Goal: Task Accomplishment & Management: Complete application form

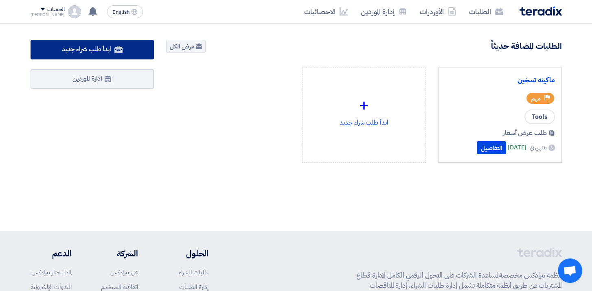
click at [88, 50] on span "ابدأ طلب شراء جديد" at bounding box center [86, 49] width 49 height 10
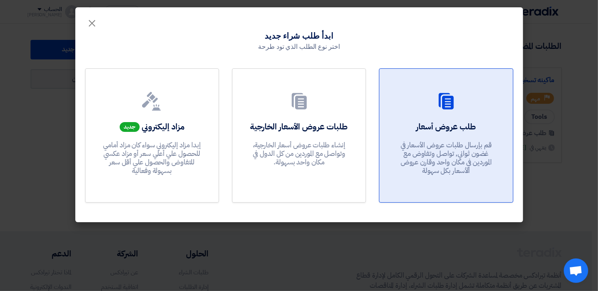
click at [425, 146] on p "قم بإرسال طلبات عروض الأسعار في غضون ثواني, تواصل وتفاوض مع الموردين في مكان وا…" at bounding box center [446, 158] width 98 height 35
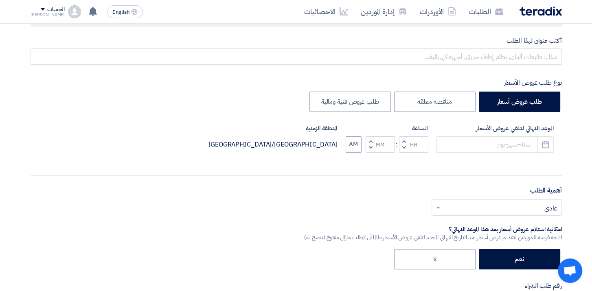
scroll to position [163, 0]
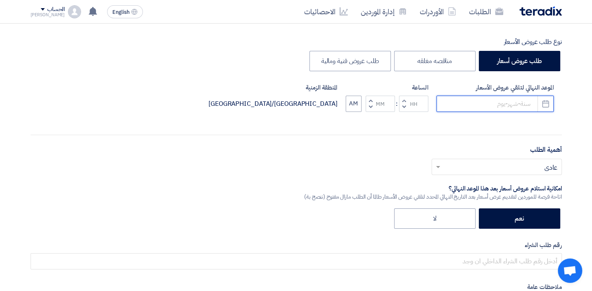
click at [520, 102] on input at bounding box center [494, 104] width 117 height 16
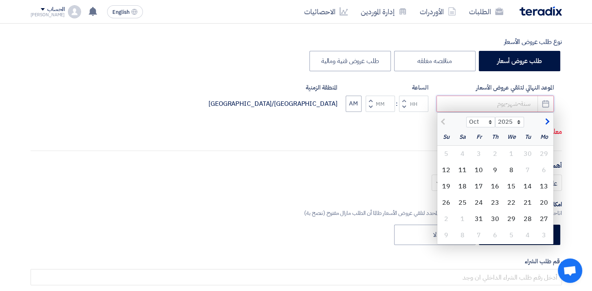
click at [520, 102] on input at bounding box center [494, 104] width 117 height 16
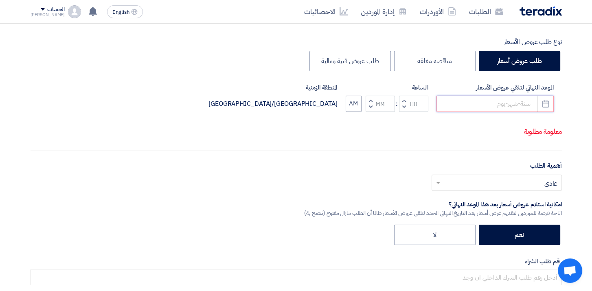
click at [520, 102] on input at bounding box center [494, 104] width 117 height 16
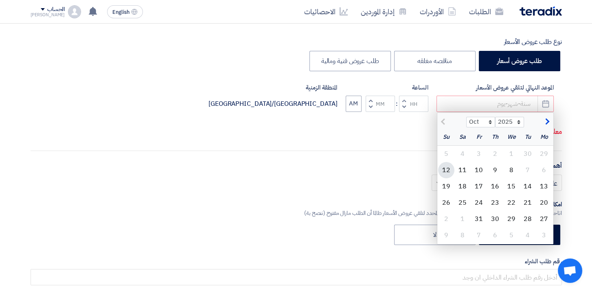
click at [448, 169] on div "12" at bounding box center [446, 170] width 16 height 16
type input "[DATE]"
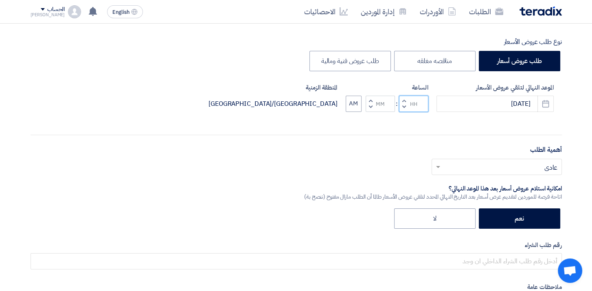
click at [408, 101] on input "Hours" at bounding box center [413, 104] width 29 height 16
click at [402, 107] on span "button" at bounding box center [403, 107] width 3 height 6
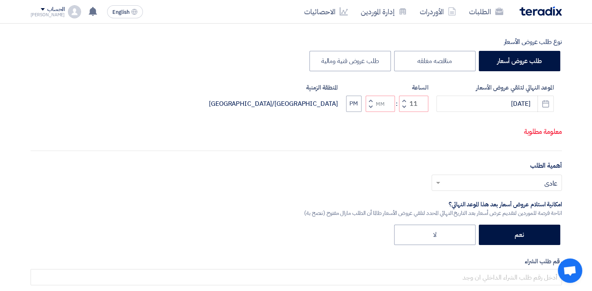
click at [370, 107] on span "button" at bounding box center [370, 107] width 3 height 6
type input "10"
type input "59"
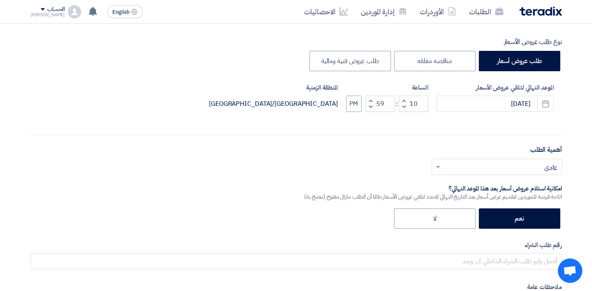
click at [371, 100] on span "button" at bounding box center [370, 100] width 3 height 6
type input "11"
type input "00"
click at [379, 124] on div "الموعد النهائي لتلقي عروض الأسعار [DATE] Pick a date الساعة Increment hours 11 …" at bounding box center [296, 104] width 531 height 42
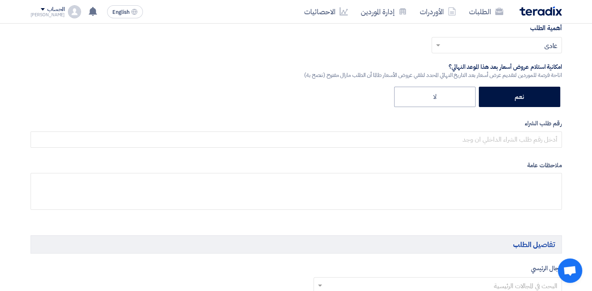
scroll to position [285, 0]
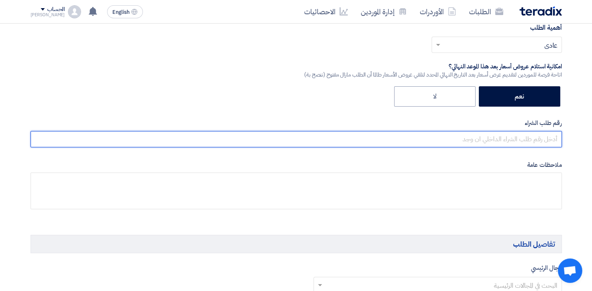
click at [512, 139] on input "text" at bounding box center [296, 139] width 531 height 16
paste input "1"
type input "1000005223"
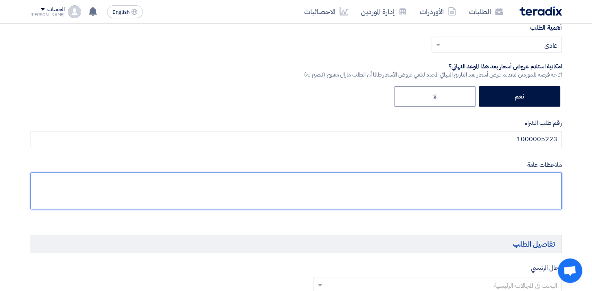
click at [330, 193] on textarea at bounding box center [296, 191] width 531 height 37
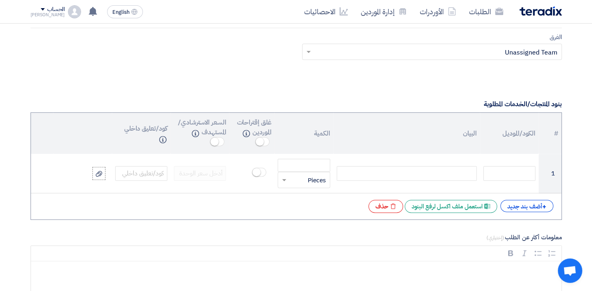
scroll to position [570, 0]
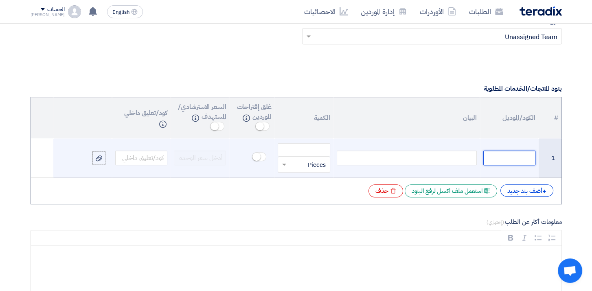
click at [501, 155] on input "text" at bounding box center [509, 158] width 52 height 15
paste input "Idler"
type input "Idler"
click at [413, 158] on div at bounding box center [407, 158] width 140 height 15
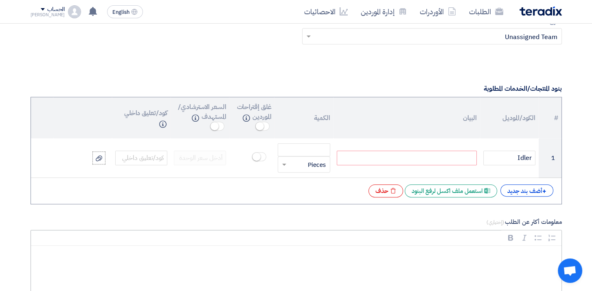
paste div
click at [527, 188] on div "+ أضف بند جديد" at bounding box center [526, 190] width 53 height 12
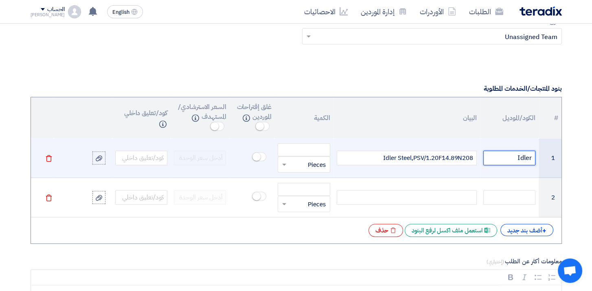
drag, startPoint x: 506, startPoint y: 155, endPoint x: 543, endPoint y: 158, distance: 37.9
click at [543, 158] on tr "1 Idler Idler Steel,PSV/1.20F14.89N208 قطعة × Pieces [GEOGRAPHIC_DATA]" at bounding box center [296, 157] width 530 height 39
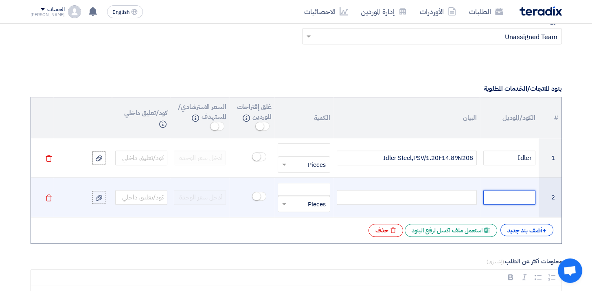
click at [516, 195] on input "text" at bounding box center [509, 197] width 52 height 15
paste input "Idler"
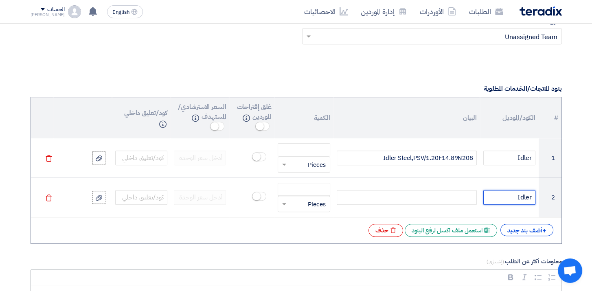
type input "Idler"
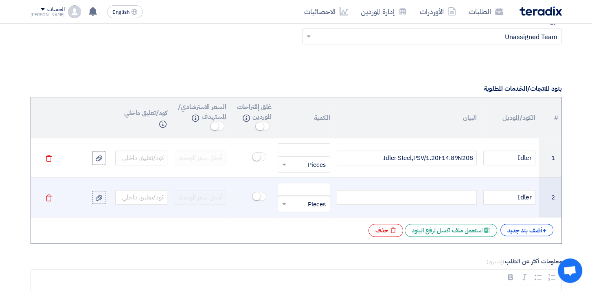
click at [456, 195] on div at bounding box center [407, 197] width 140 height 15
paste div
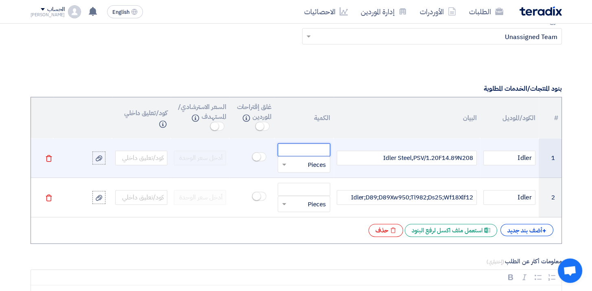
click at [301, 149] on input "number" at bounding box center [304, 149] width 52 height 13
paste input "50"
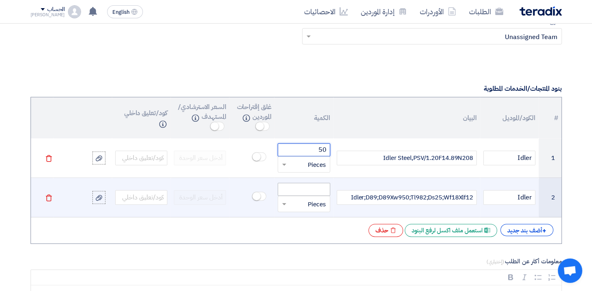
type input "50"
click at [326, 190] on input "number" at bounding box center [304, 189] width 52 height 13
paste input "20"
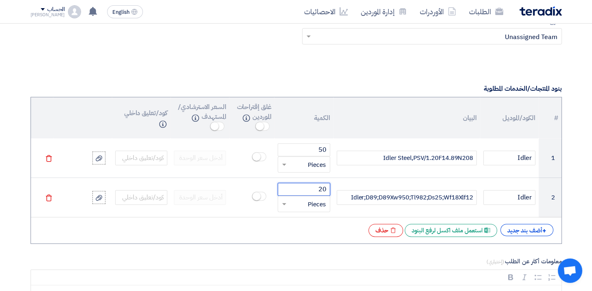
type input "20"
click at [307, 242] on form "المعلومات الأساسية أكتب عنوان لهذا الطلب نوع طلب عروض الأسعار طلب عروض أسعار من…" at bounding box center [296, 269] width 531 height 1418
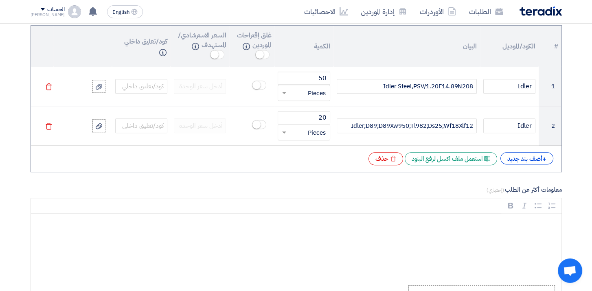
scroll to position [611, 0]
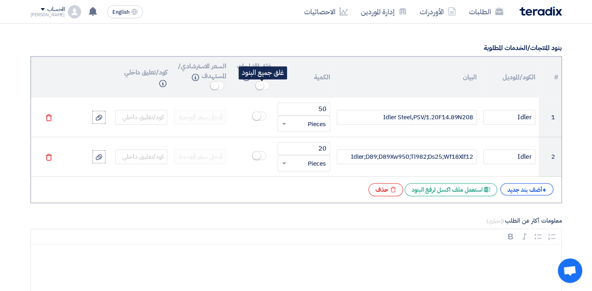
click at [259, 83] on small at bounding box center [260, 85] width 8 height 8
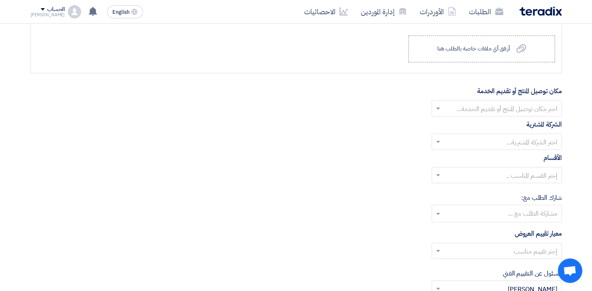
scroll to position [895, 0]
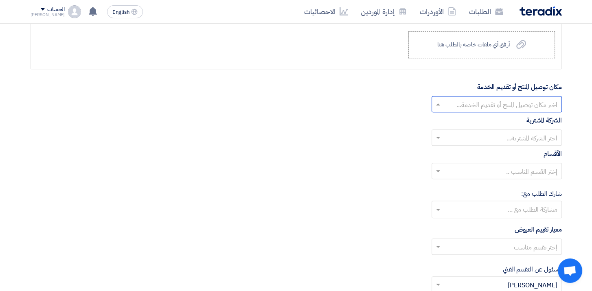
click at [435, 103] on span at bounding box center [437, 104] width 10 height 10
click at [534, 119] on div "الاداره" at bounding box center [496, 120] width 129 height 17
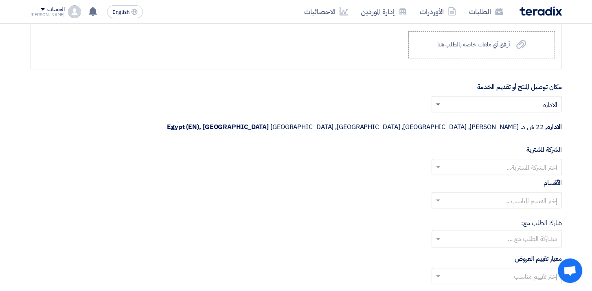
click at [437, 103] on span at bounding box center [438, 104] width 4 height 3
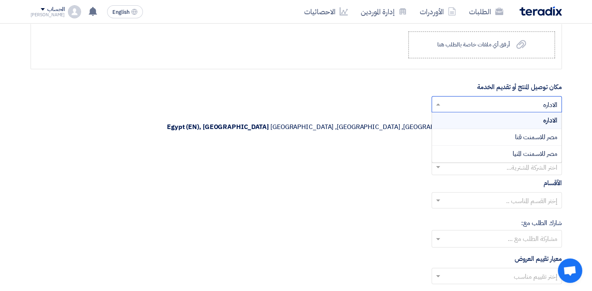
click at [324, 159] on div "اختر الشركة المشترية..." at bounding box center [296, 167] width 531 height 16
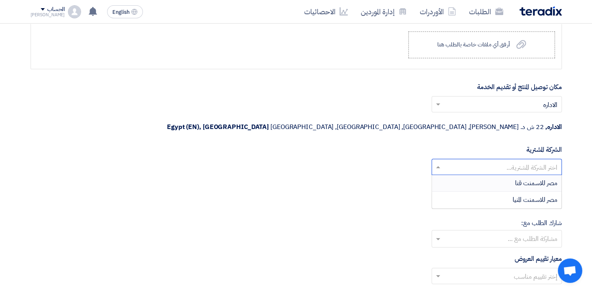
click at [436, 162] on span at bounding box center [437, 167] width 10 height 10
click at [508, 175] on div "مصر للاسمنت قنا" at bounding box center [496, 183] width 129 height 17
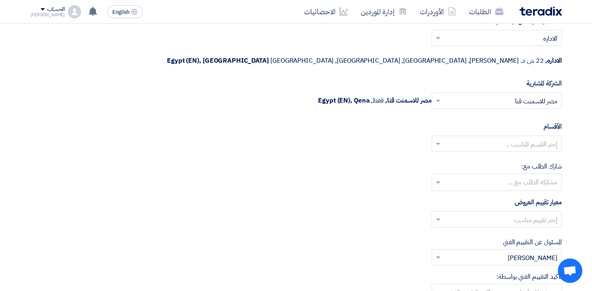
scroll to position [977, 0]
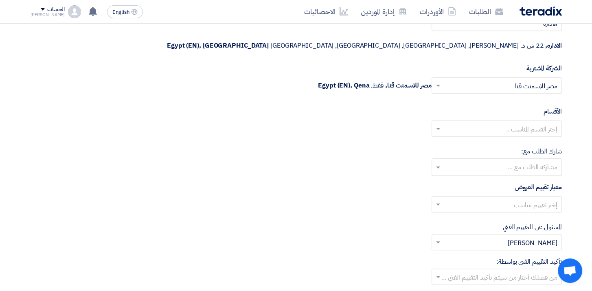
click at [437, 124] on span at bounding box center [437, 129] width 10 height 10
click at [540, 140] on span "General Department" at bounding box center [527, 145] width 61 height 10
click at [435, 161] on input "text" at bounding box center [496, 167] width 122 height 13
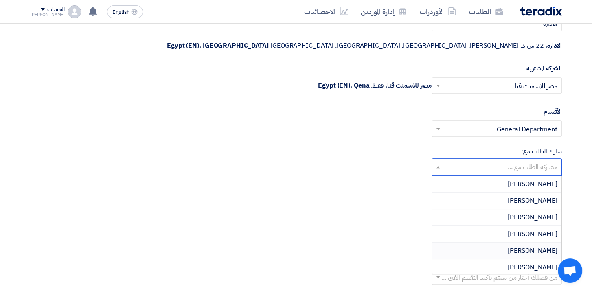
click at [256, 147] on div "شارك الطلب مع: مشاركة الطلب مع ... [PERSON_NAME] [PERSON_NAME] [PERSON_NAME] [P…" at bounding box center [296, 161] width 531 height 29
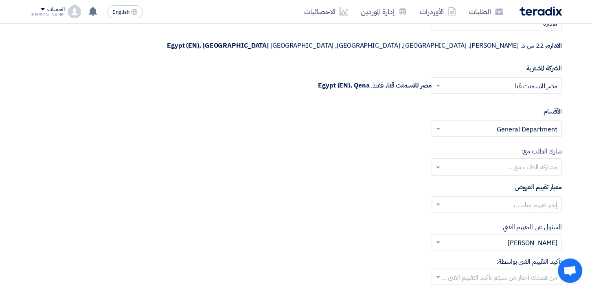
click at [436, 161] on input "text" at bounding box center [496, 167] width 122 height 13
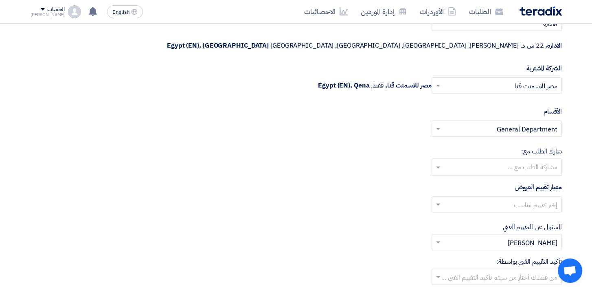
scroll to position [1018, 0]
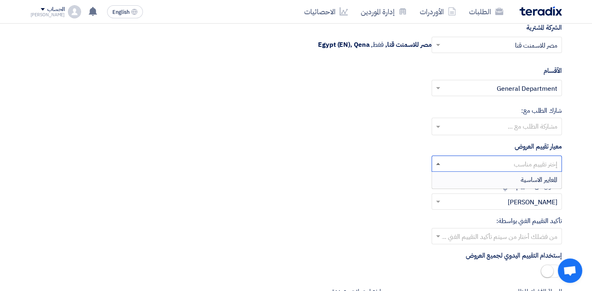
click at [437, 159] on span at bounding box center [437, 164] width 10 height 10
click at [532, 175] on span "المعايير الاساسية" at bounding box center [539, 180] width 37 height 10
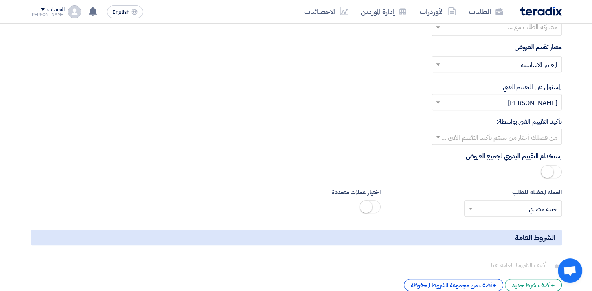
scroll to position [1099, 0]
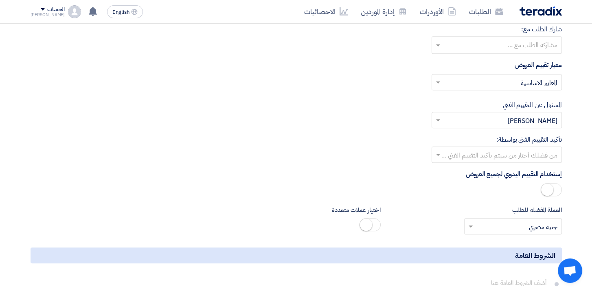
click at [438, 115] on span at bounding box center [437, 120] width 10 height 10
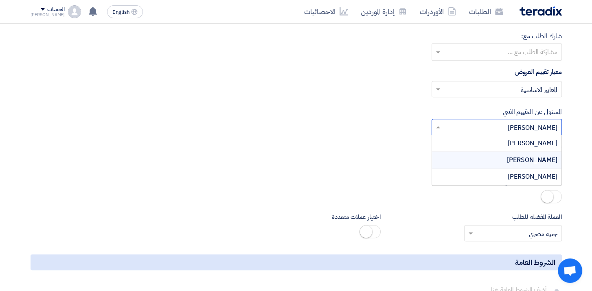
scroll to position [1058, 0]
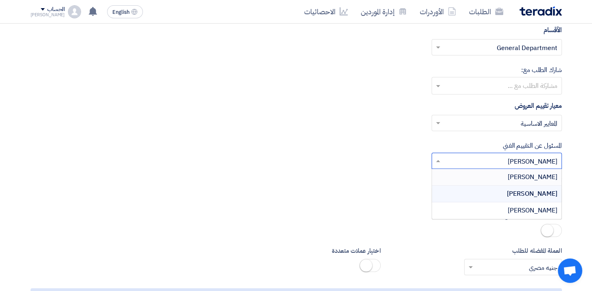
click at [557, 155] on input "text" at bounding box center [501, 161] width 114 height 13
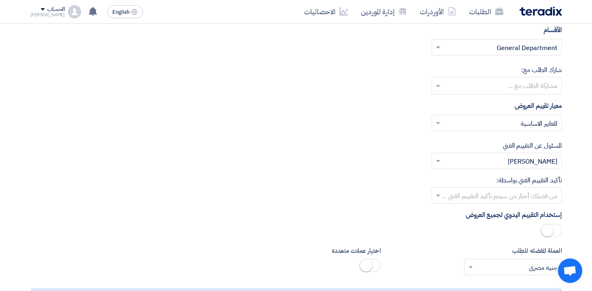
click at [402, 142] on div "المسئول عن التقييم الفني من فضلك إختر مقييم فني × [PERSON_NAME] ×" at bounding box center [296, 155] width 531 height 28
click at [436, 195] on span at bounding box center [438, 196] width 4 height 3
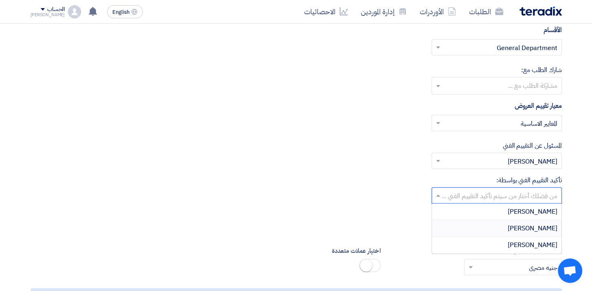
click at [533, 223] on span "[PERSON_NAME]" at bounding box center [533, 228] width 50 height 10
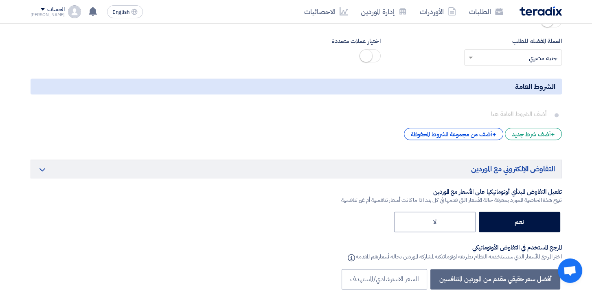
scroll to position [1384, 0]
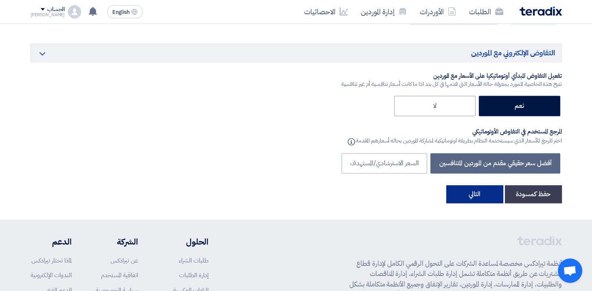
click at [479, 185] on button "التالي" at bounding box center [474, 194] width 57 height 18
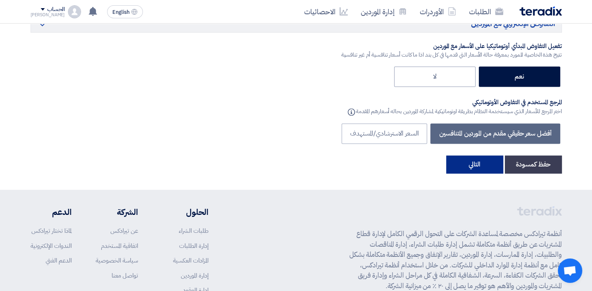
scroll to position [1465, 0]
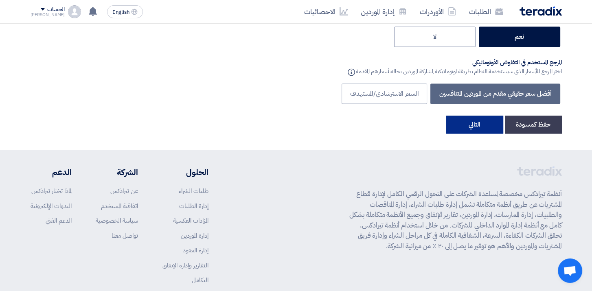
click at [471, 116] on button "التالي" at bounding box center [474, 125] width 57 height 18
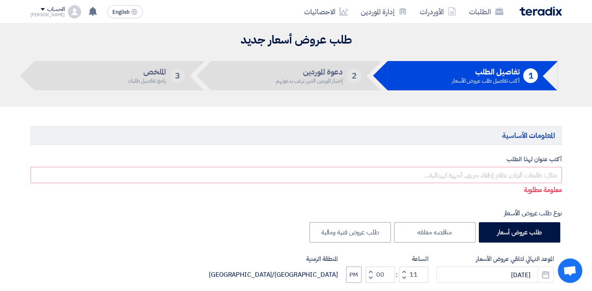
scroll to position [0, 0]
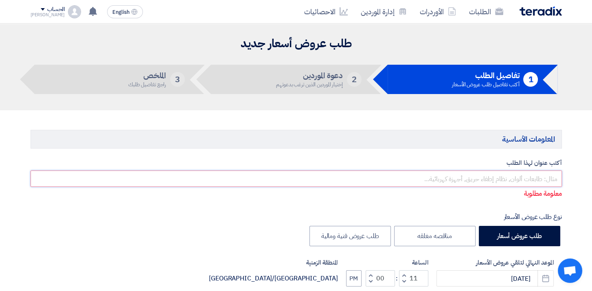
click at [501, 181] on input "text" at bounding box center [296, 179] width 531 height 16
click at [501, 175] on input "text" at bounding box center [296, 179] width 531 height 16
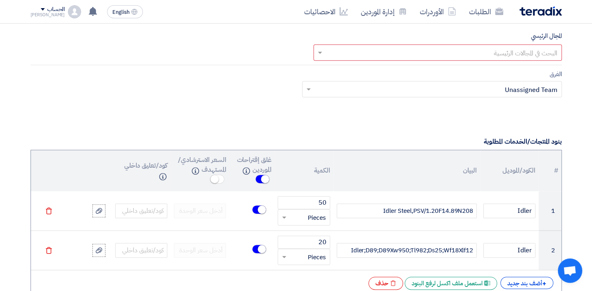
scroll to position [611, 0]
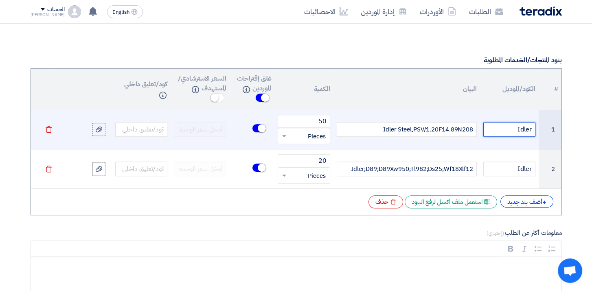
drag, startPoint x: 514, startPoint y: 128, endPoint x: 552, endPoint y: 129, distance: 37.9
click at [552, 129] on tr "1 Idler Idler Steel,PSV/1.20F14.89N208 50 قطعة × Pieces [GEOGRAPHIC_DATA]" at bounding box center [296, 129] width 530 height 39
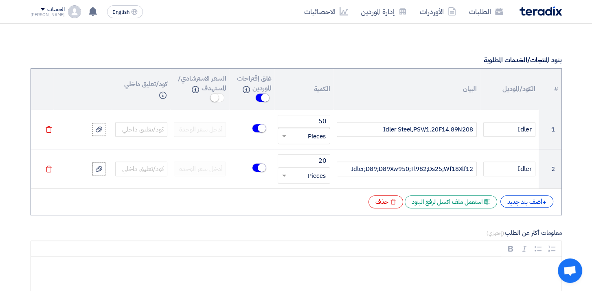
click at [456, 41] on form "المعلومات الأساسية أكتب عنوان لهذا الطلب معلومة مطلوبة نوع طلب عروض الأسعار طلب…" at bounding box center [296, 253] width 531 height 1469
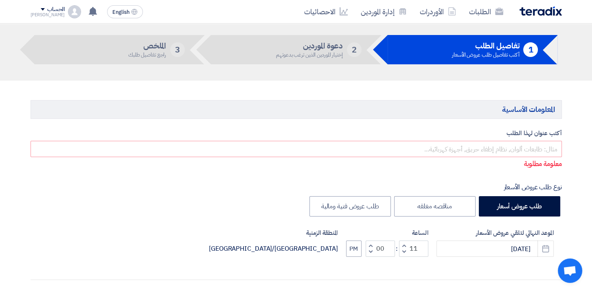
scroll to position [0, 0]
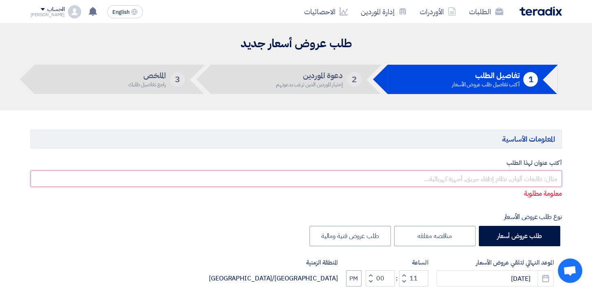
click at [515, 179] on input "text" at bounding box center [296, 179] width 531 height 16
paste input "Idler"
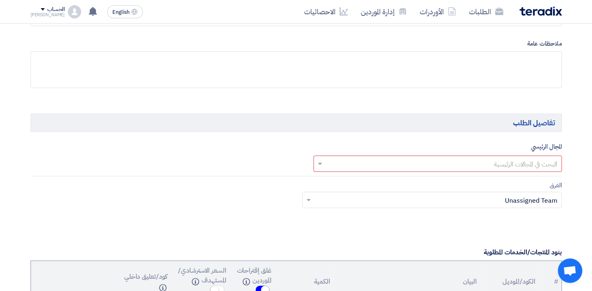
scroll to position [407, 0]
type input "Idler"
click at [518, 158] on input "text" at bounding box center [442, 163] width 232 height 13
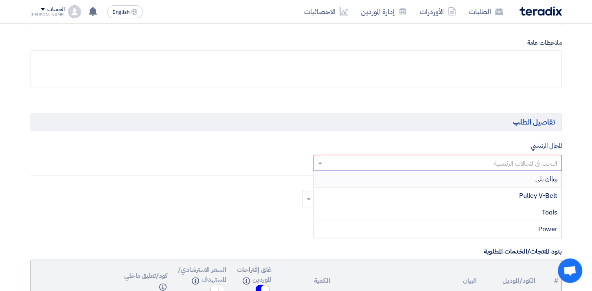
paste input "Idler"
type input "Idler"
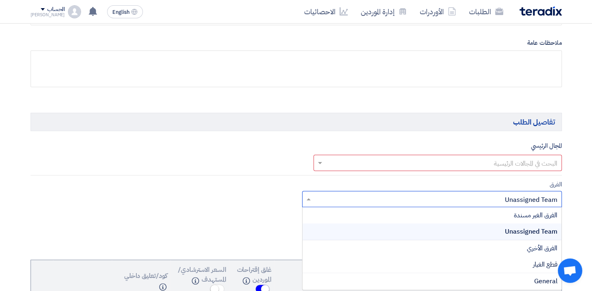
click at [371, 196] on input "text" at bounding box center [436, 199] width 243 height 13
click at [537, 159] on input "text" at bounding box center [442, 163] width 232 height 13
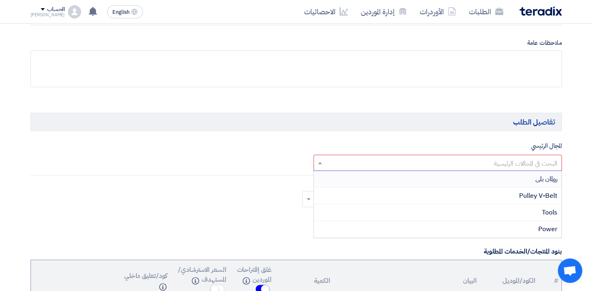
paste input "Idler"
type input "Idler"
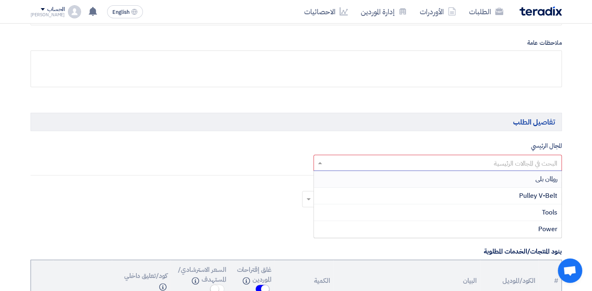
click at [317, 160] on span at bounding box center [319, 163] width 10 height 10
click at [442, 171] on div "No items found" at bounding box center [437, 179] width 247 height 16
click at [446, 155] on div "البحث في المجالات الرئيسية رولات ×" at bounding box center [437, 163] width 248 height 16
drag, startPoint x: 505, startPoint y: 164, endPoint x: 582, endPoint y: 155, distance: 77.9
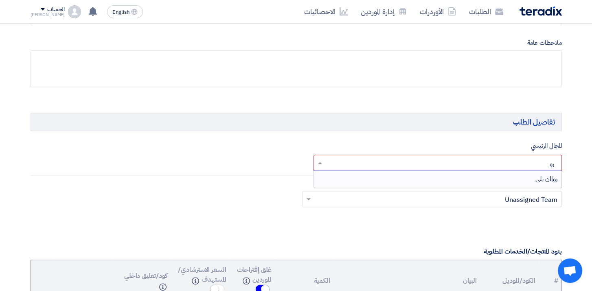
type input "ر"
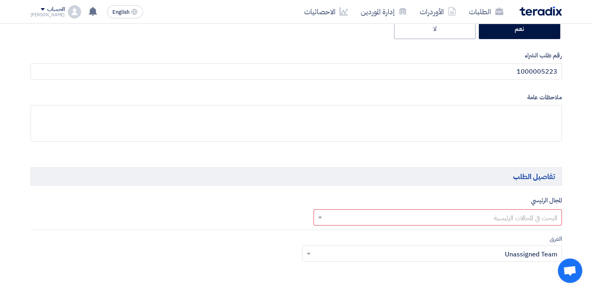
scroll to position [366, 0]
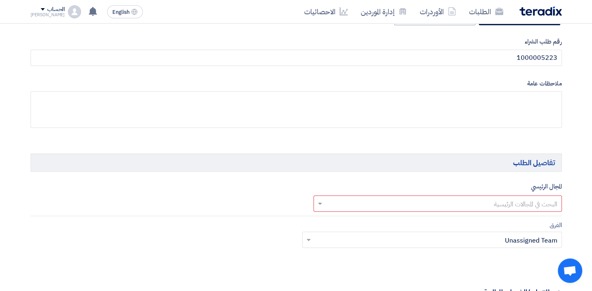
click at [550, 200] on input "text" at bounding box center [442, 203] width 232 height 13
type input "ل"
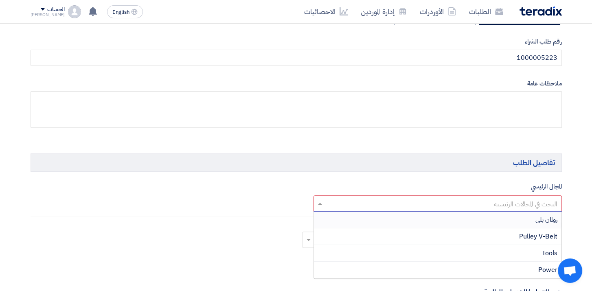
type input "B"
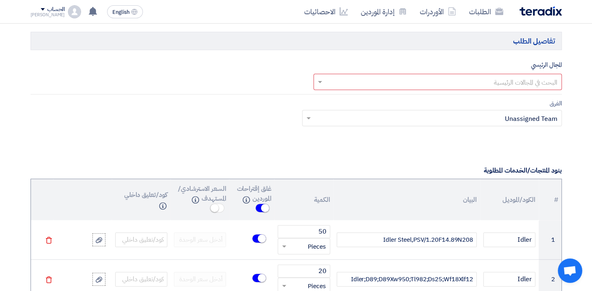
scroll to position [488, 0]
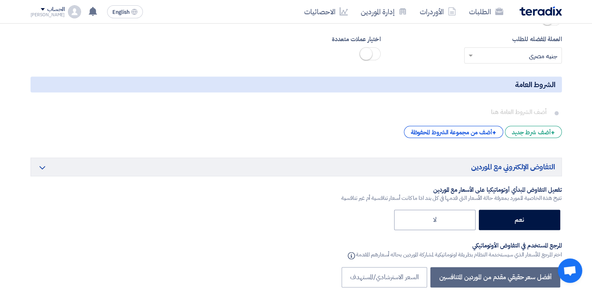
scroll to position [1343, 0]
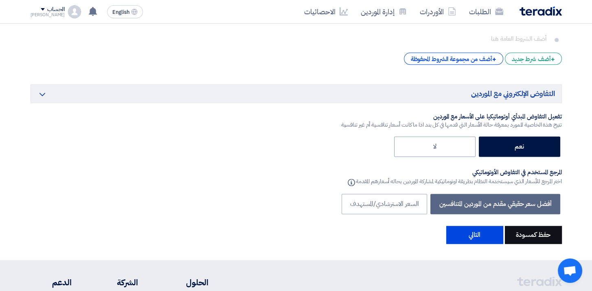
click at [541, 226] on button "حفظ كمسودة" at bounding box center [533, 235] width 57 height 18
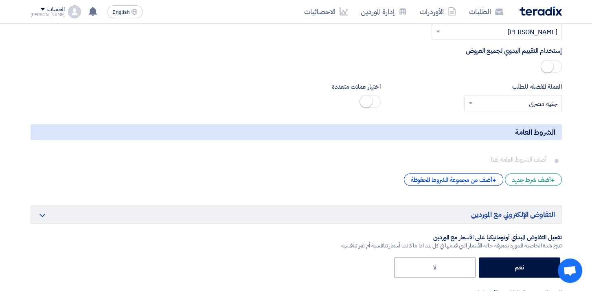
scroll to position [1384, 0]
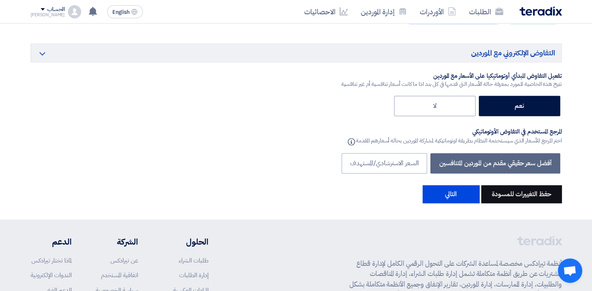
click at [522, 185] on button "حفظ التغييرات للمسودة" at bounding box center [521, 194] width 81 height 18
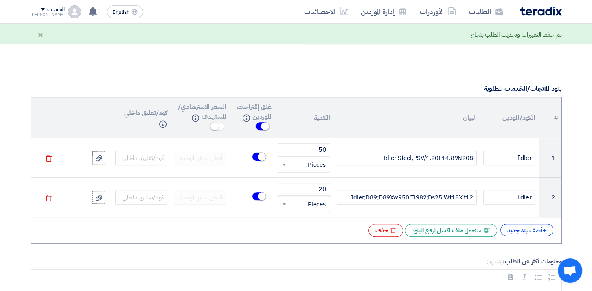
scroll to position [366, 0]
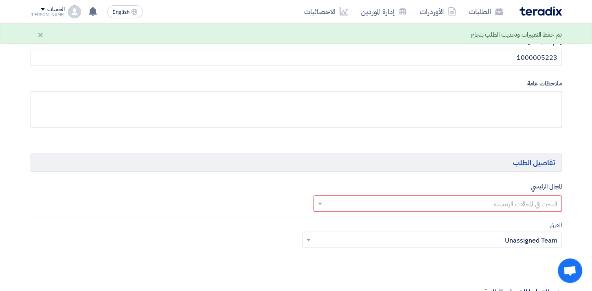
click at [536, 12] on img at bounding box center [540, 11] width 42 height 9
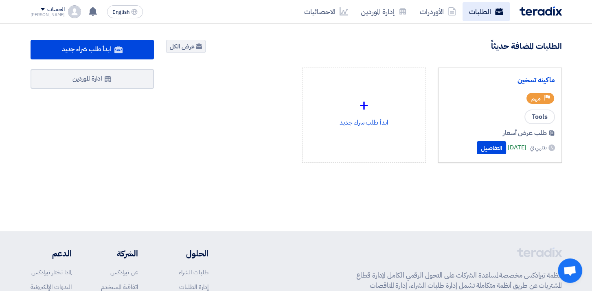
click at [475, 10] on link "الطلبات" at bounding box center [485, 11] width 47 height 19
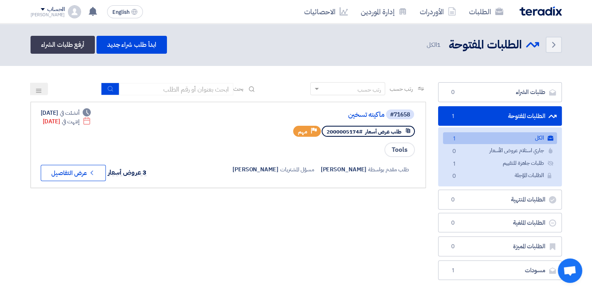
scroll to position [41, 0]
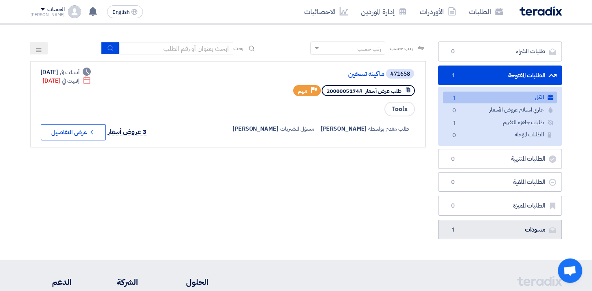
click at [506, 230] on link "مسودات [GEOGRAPHIC_DATA] 1" at bounding box center [500, 230] width 124 height 20
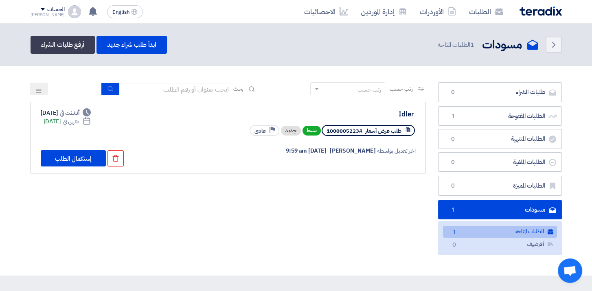
click at [372, 223] on div "رتب حسب رتب حسب بحث مجال الطلب مسؤول المشتريات نوع الطلب" at bounding box center [227, 170] width 407 height 177
click at [77, 158] on button "إستكمال الطلب" at bounding box center [73, 158] width 65 height 16
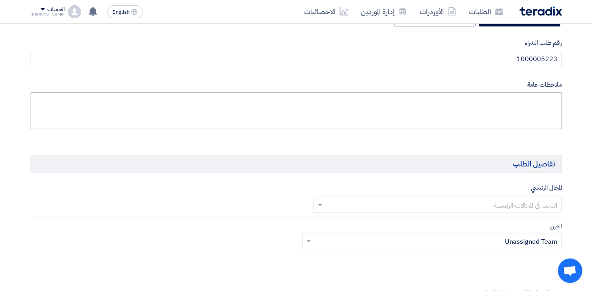
scroll to position [366, 0]
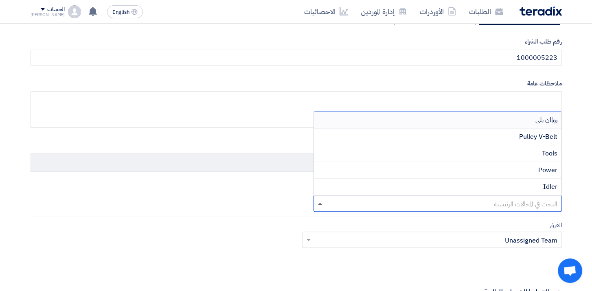
click at [321, 204] on span at bounding box center [319, 204] width 10 height 10
click at [544, 189] on span "Idler" at bounding box center [550, 187] width 14 height 10
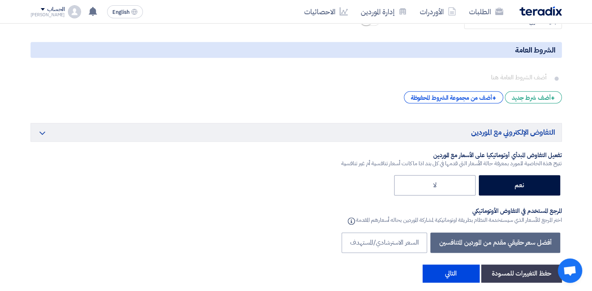
scroll to position [1343, 0]
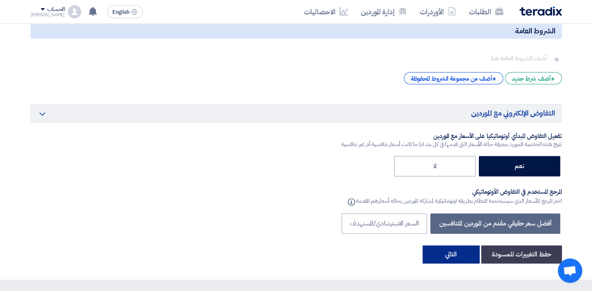
click at [440, 245] on button "التالي" at bounding box center [450, 254] width 57 height 18
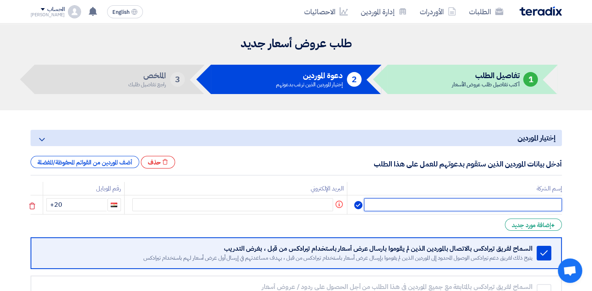
click at [492, 206] on input "text" at bounding box center [462, 204] width 197 height 13
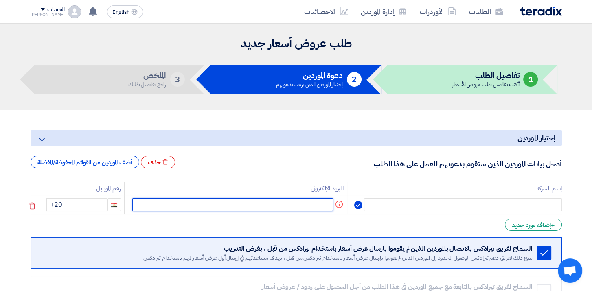
click at [304, 205] on input "text" at bounding box center [232, 204] width 201 height 13
paste input "'Univision' <[EMAIL_ADDRESS][DOMAIN_NAME]>"
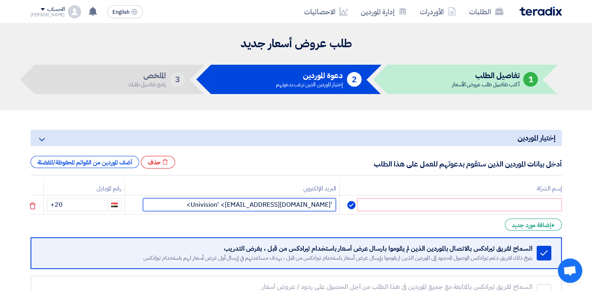
type input "'Univision' <[EMAIL_ADDRESS][DOMAIN_NAME]>"
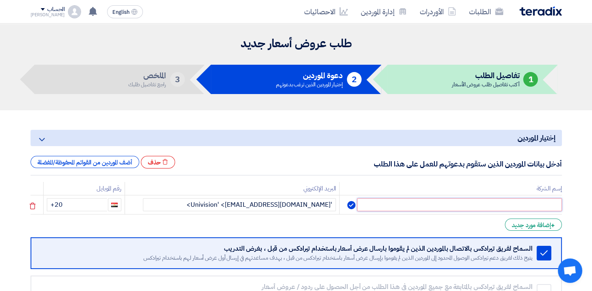
click at [376, 206] on input "text" at bounding box center [459, 204] width 204 height 13
type input "v"
paste input "ivision"
click at [499, 206] on input "vision" at bounding box center [459, 204] width 204 height 13
type input "vision"
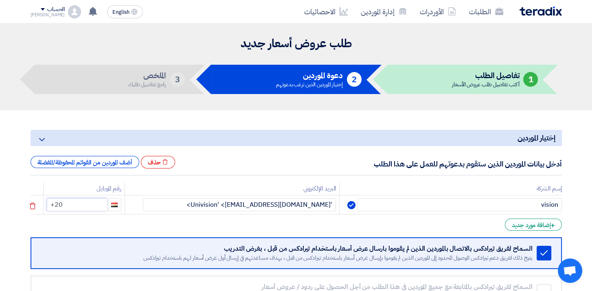
click at [81, 201] on input "+20" at bounding box center [77, 204] width 60 height 13
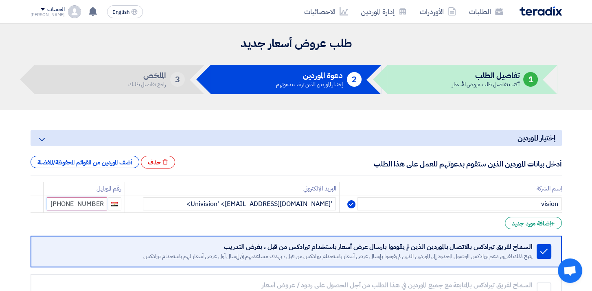
type input "[PHONE_NUMBER]"
click at [547, 223] on div "+ إضافة مورد جديد" at bounding box center [533, 223] width 57 height 12
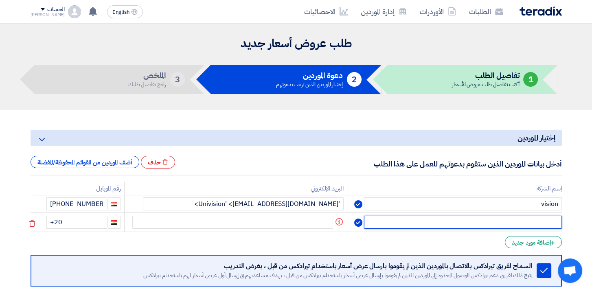
click at [503, 223] on input "text" at bounding box center [462, 222] width 197 height 13
type input "g"
type input "GSP"
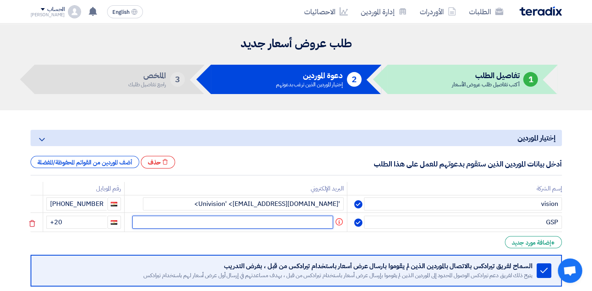
click at [283, 225] on input "text" at bounding box center [232, 222] width 201 height 13
paste input "'GSP Engineering' <[EMAIL_ADDRESS][DOMAIN_NAME]>"
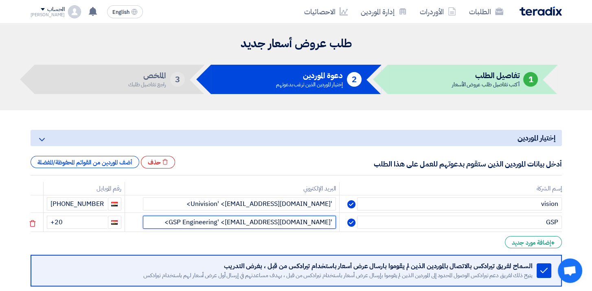
type input "'GSP Engineering' <[EMAIL_ADDRESS][DOMAIN_NAME]>"
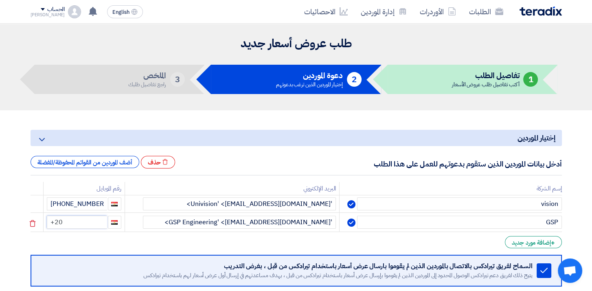
click at [86, 225] on input "+20" at bounding box center [77, 222] width 60 height 13
type input "[PHONE_NUMBER]"
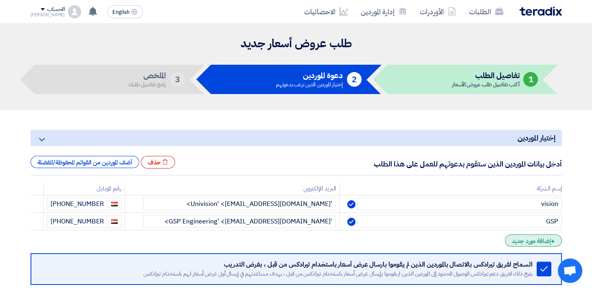
click at [542, 241] on div "+ إضافة مورد جديد" at bounding box center [533, 240] width 57 height 12
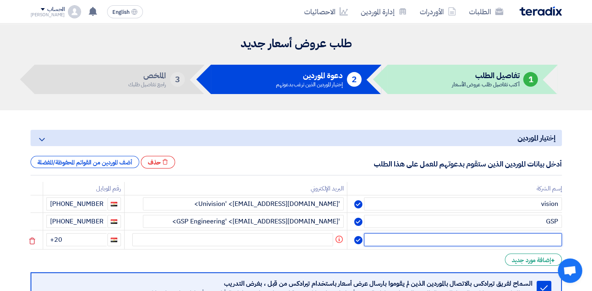
click at [493, 241] on input "text" at bounding box center [462, 239] width 197 height 13
paste input "[EMAIL_ADDRESS][DOMAIN_NAME]"
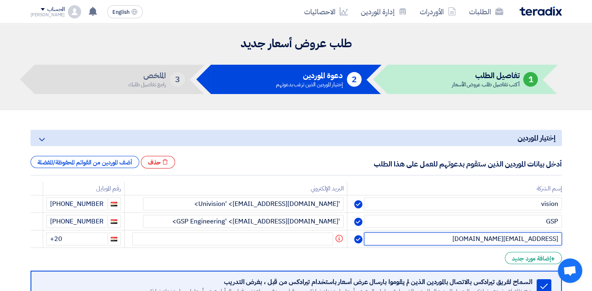
drag, startPoint x: 468, startPoint y: 245, endPoint x: 568, endPoint y: 243, distance: 100.1
click at [568, 243] on section "إختيار الموردين Minimize/Maximize Category أدخل بيانات الموردين الذين ستقوم بدع…" at bounding box center [296, 245] width 592 height 271
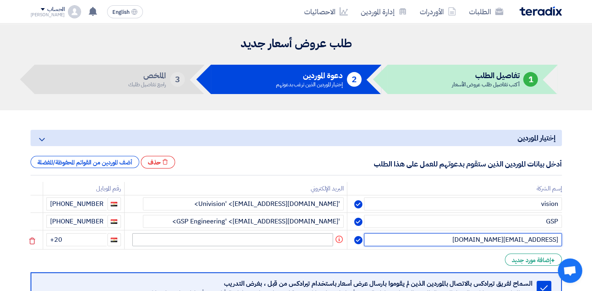
type input "[EMAIL_ADDRESS][DOMAIN_NAME]"
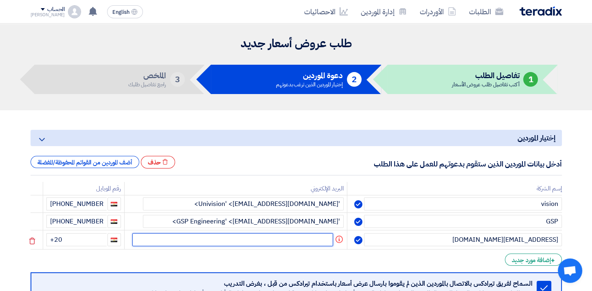
click at [297, 233] on input "text" at bounding box center [232, 239] width 201 height 13
paste input "[EMAIL_ADDRESS][DOMAIN_NAME]"
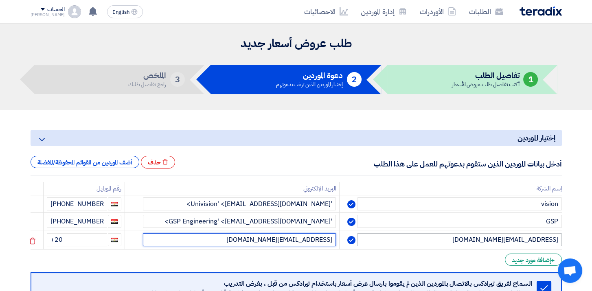
type input "[EMAIL_ADDRESS][DOMAIN_NAME]"
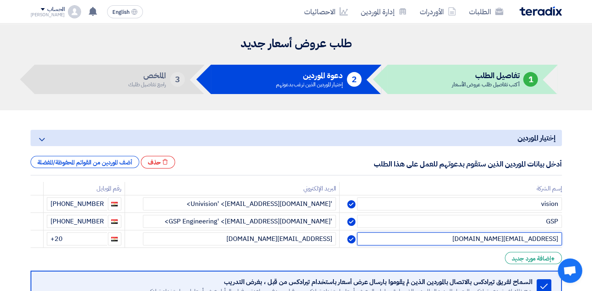
drag, startPoint x: 457, startPoint y: 241, endPoint x: 589, endPoint y: 241, distance: 132.7
click at [589, 241] on section "إختيار الموردين Minimize/Maximize Category أدخل بيانات الموردين الذين ستقوم بدع…" at bounding box center [296, 245] width 592 height 271
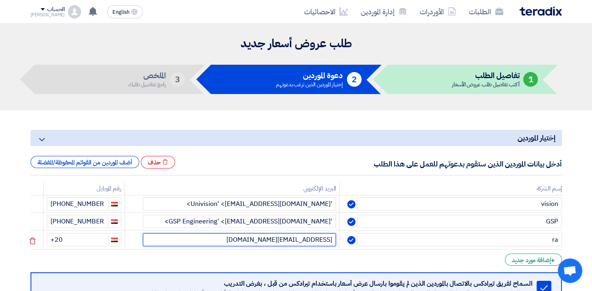
drag, startPoint x: 319, startPoint y: 240, endPoint x: 282, endPoint y: 246, distance: 36.7
click at [282, 246] on td "[EMAIL_ADDRESS][DOMAIN_NAME]" at bounding box center [232, 239] width 214 height 19
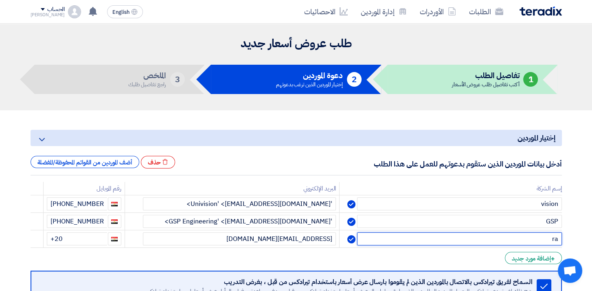
drag, startPoint x: 504, startPoint y: 237, endPoint x: 599, endPoint y: 219, distance: 96.6
click at [592, 219] on html "الطلبات الأوردرات إدارة الموردين الاحصائيات English EN [DATE]" at bounding box center [296, 284] width 592 height 568
paste input "ouloegypt"
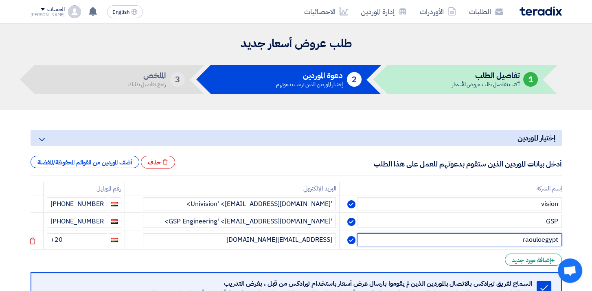
click at [523, 240] on input "raouloegypt" at bounding box center [459, 239] width 204 height 13
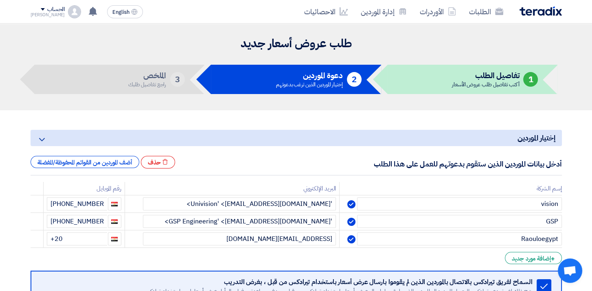
click at [573, 233] on section "إختيار الموردين Minimize/Maximize Category أدخل بيانات الموردين الذين ستقوم بدع…" at bounding box center [296, 245] width 592 height 271
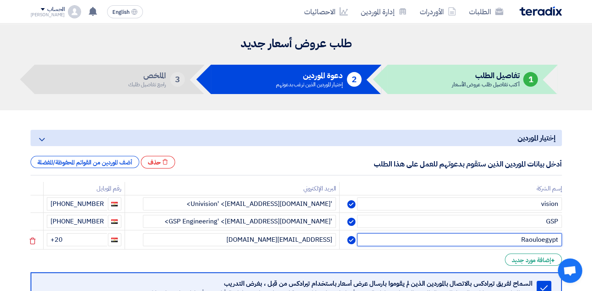
click at [542, 239] on input "Raouloegypt" at bounding box center [459, 239] width 204 height 13
click at [542, 241] on input "Raoulo egypt" at bounding box center [459, 239] width 204 height 13
click at [428, 241] on input "Raoulo Egypt" at bounding box center [459, 239] width 204 height 13
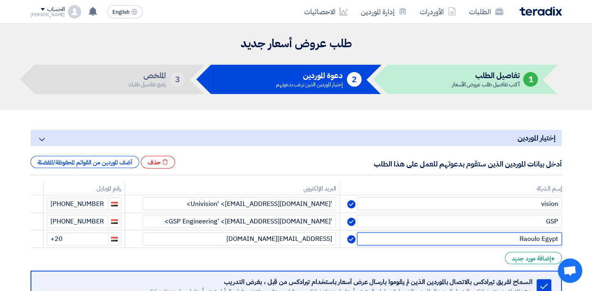
type input "Raoulo Egypt"
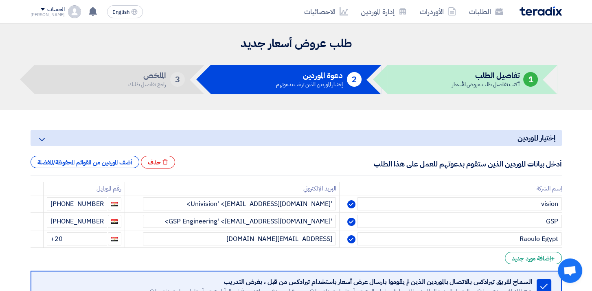
click at [580, 231] on section "إختيار الموردين Minimize/Maximize Category أدخل بيانات الموردين الذين ستقوم بدع…" at bounding box center [296, 245] width 592 height 271
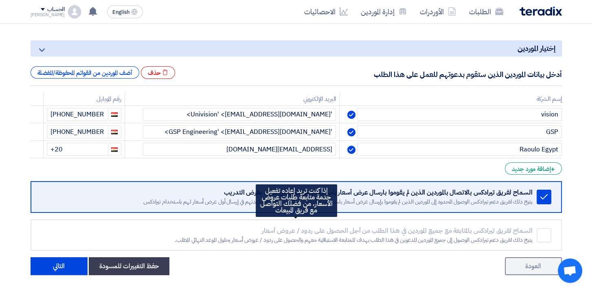
scroll to position [122, 0]
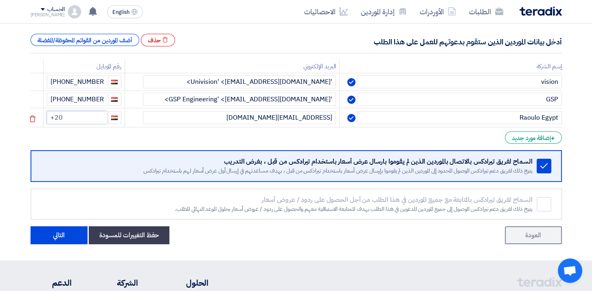
click at [98, 116] on input "+20" at bounding box center [77, 117] width 60 height 13
paste input "25687111"
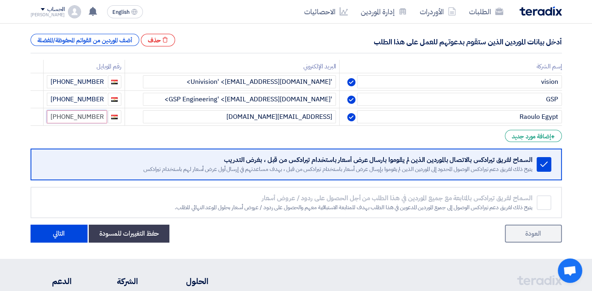
type input "[PHONE_NUMBER]"
click at [109, 136] on form "إختيار الموردين Minimize/Maximize Category أدخل بيانات الموردين الذين ستقوم بدع…" at bounding box center [296, 125] width 531 height 235
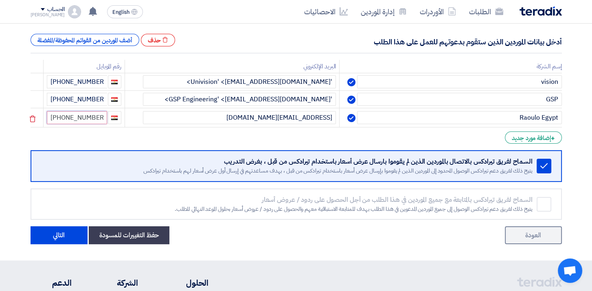
click at [64, 116] on input "[PHONE_NUMBER]" at bounding box center [77, 117] width 60 height 13
click at [89, 144] on form "إختيار الموردين Minimize/Maximize Category أدخل بيانات الموردين الذين ستقوم بدع…" at bounding box center [296, 126] width 531 height 236
click at [540, 135] on div "+ إضافة مورد جديد" at bounding box center [533, 137] width 57 height 12
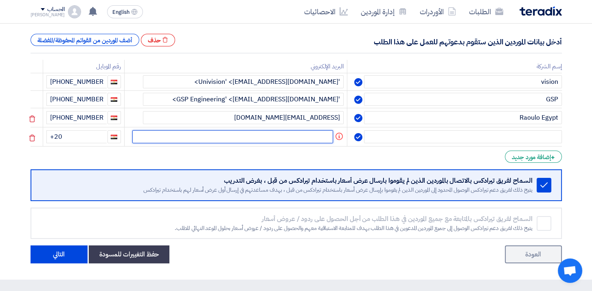
click at [256, 134] on input "text" at bounding box center [232, 136] width 201 height 13
paste input "[PERSON_NAME] <[EMAIL_ADDRESS][DOMAIN_NAME]>"
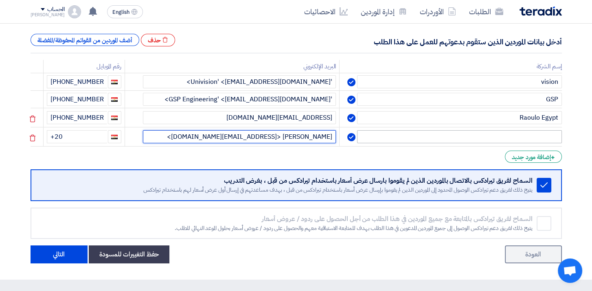
type input "[PERSON_NAME] <[EMAIL_ADDRESS][DOMAIN_NAME]>"
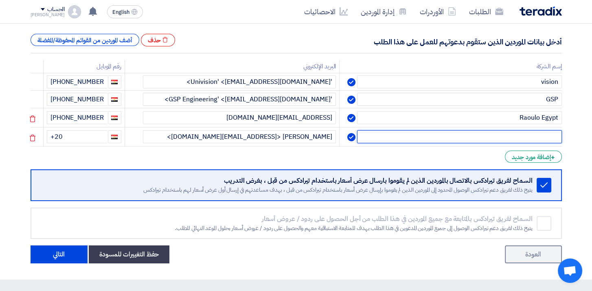
click at [432, 130] on input "text" at bounding box center [459, 136] width 204 height 13
drag, startPoint x: 536, startPoint y: 136, endPoint x: 530, endPoint y: 138, distance: 5.9
click at [530, 138] on input "[PERSON_NAME]" at bounding box center [459, 136] width 204 height 13
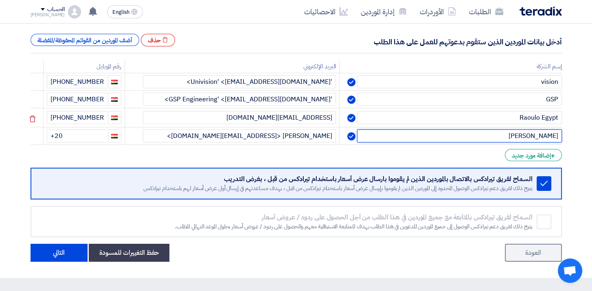
type input "[PERSON_NAME]"
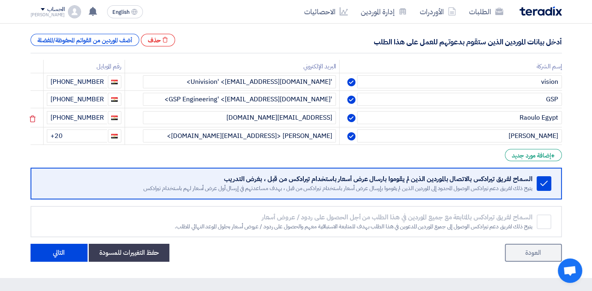
click at [573, 135] on section "إختيار الموردين Minimize/Maximize Category أدخل بيانات الموردين الذين ستقوم بدع…" at bounding box center [296, 133] width 592 height 290
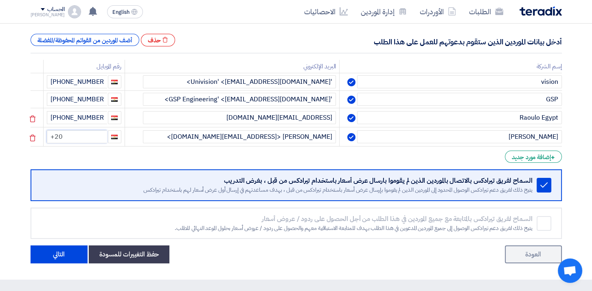
click at [78, 135] on input "+20" at bounding box center [77, 136] width 60 height 13
type input "[PHONE_NUMBER]"
click at [580, 138] on section "إختيار الموردين Minimize/Maximize Category أدخل بيانات الموردين الذين ستقوم بدع…" at bounding box center [296, 133] width 592 height 291
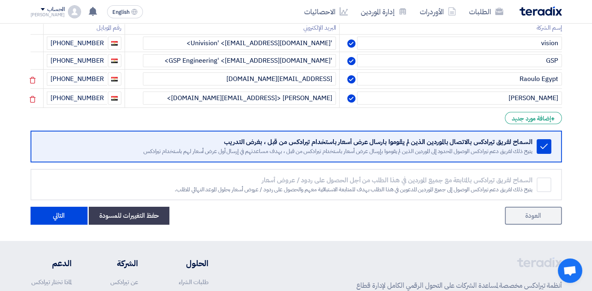
scroll to position [204, 0]
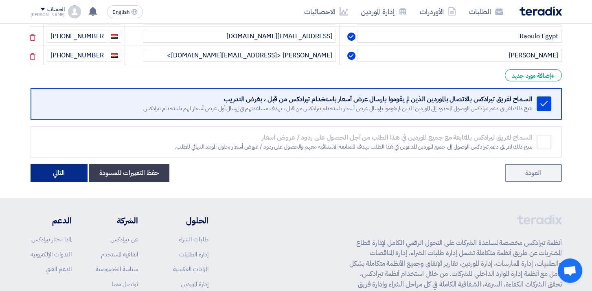
click at [54, 173] on button "التالي" at bounding box center [59, 173] width 57 height 18
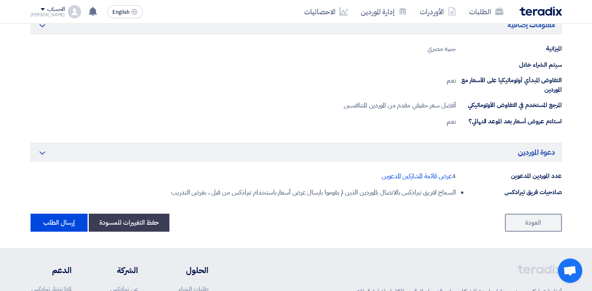
scroll to position [407, 0]
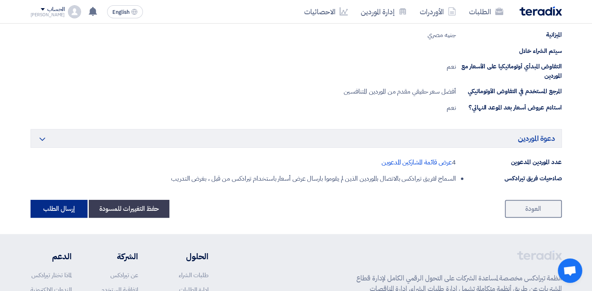
click at [63, 210] on button "إرسال الطلب" at bounding box center [59, 209] width 57 height 18
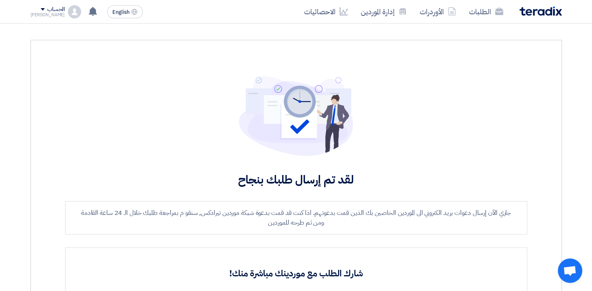
click at [526, 12] on img at bounding box center [540, 11] width 42 height 9
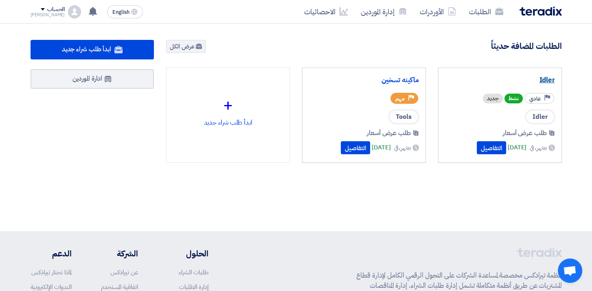
click at [544, 79] on link "Idler" at bounding box center [500, 80] width 110 height 8
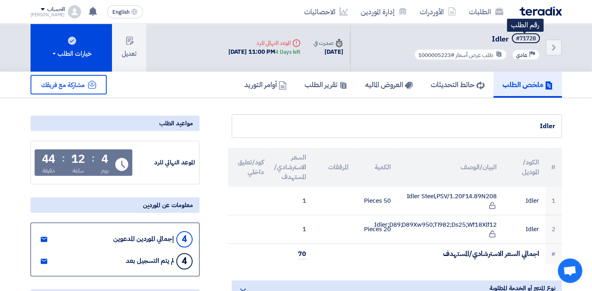
click at [516, 37] on div "#71728" at bounding box center [526, 39] width 20 height 6
drag, startPoint x: 515, startPoint y: 37, endPoint x: 545, endPoint y: 40, distance: 30.2
click at [545, 40] on div "Back #71728 Idler Priority عادي طلب عرض أسعار #1000005223" at bounding box center [456, 48] width 212 height 48
